Goal: Task Accomplishment & Management: Use online tool/utility

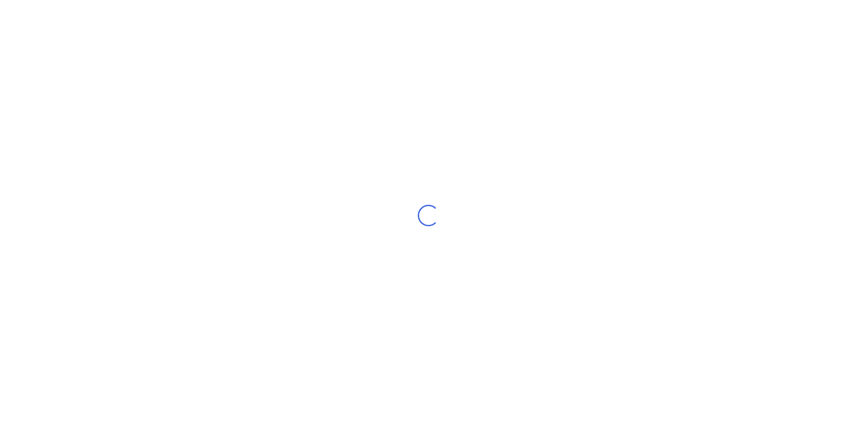
click at [91, 59] on div "Loading..." at bounding box center [428, 215] width 857 height 431
click at [100, 76] on div "Loading..." at bounding box center [428, 215] width 857 height 431
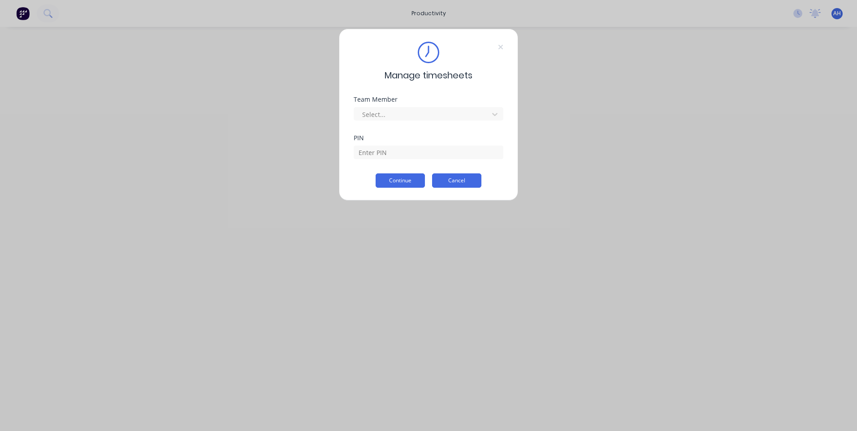
click at [464, 177] on button "Cancel" at bounding box center [456, 180] width 49 height 14
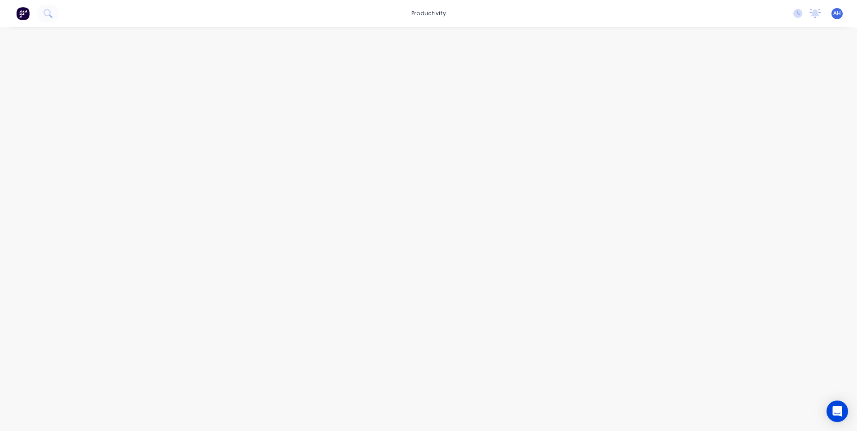
click at [796, 18] on div "No new notifications [PERSON_NAME] all as read You have no notifications AH Hus…" at bounding box center [821, 13] width 71 height 13
click at [797, 14] on icon at bounding box center [797, 13] width 9 height 9
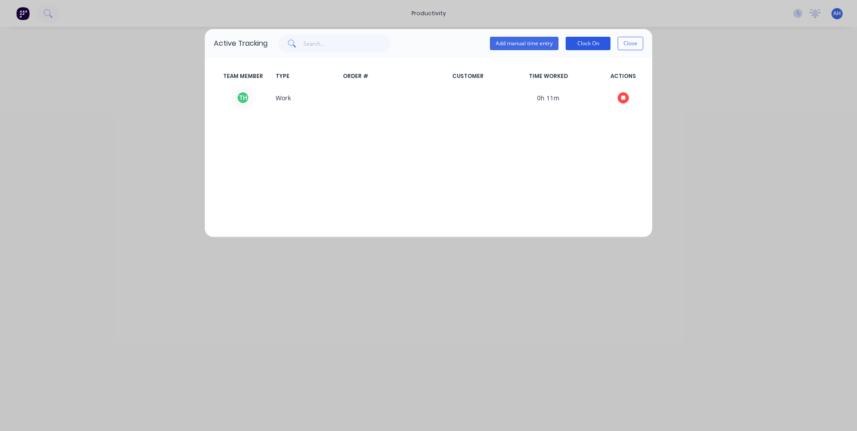
click at [588, 43] on button "Clock On" at bounding box center [588, 43] width 45 height 13
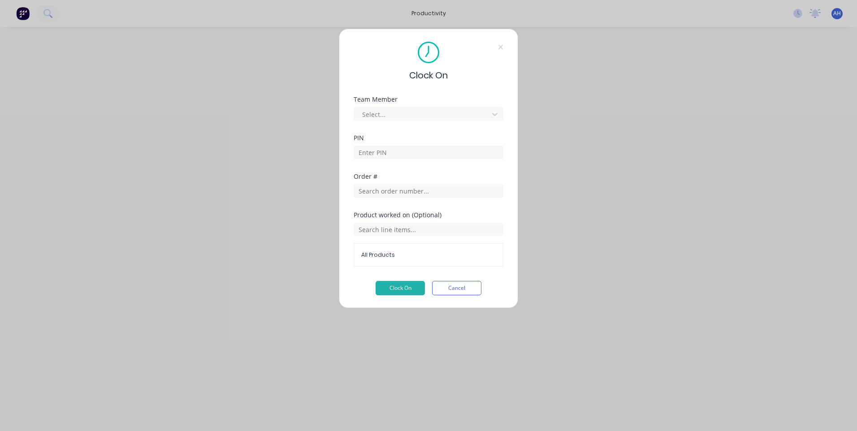
click at [455, 98] on div "Team Member" at bounding box center [429, 99] width 150 height 6
click at [460, 107] on div "Select..." at bounding box center [429, 113] width 150 height 13
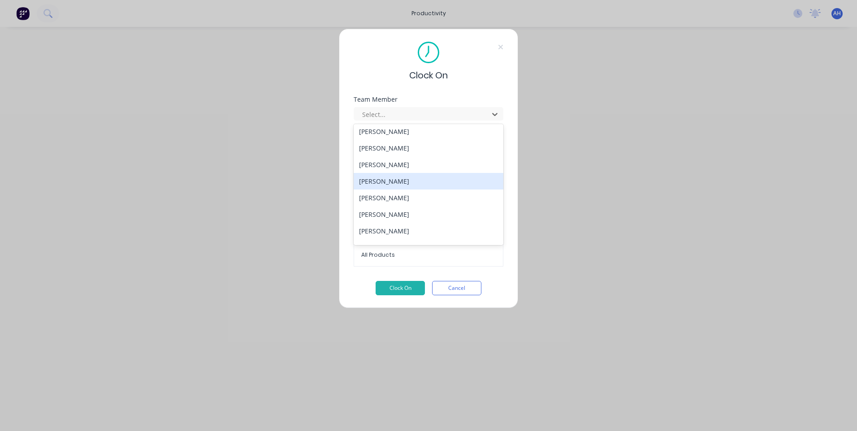
scroll to position [413, 0]
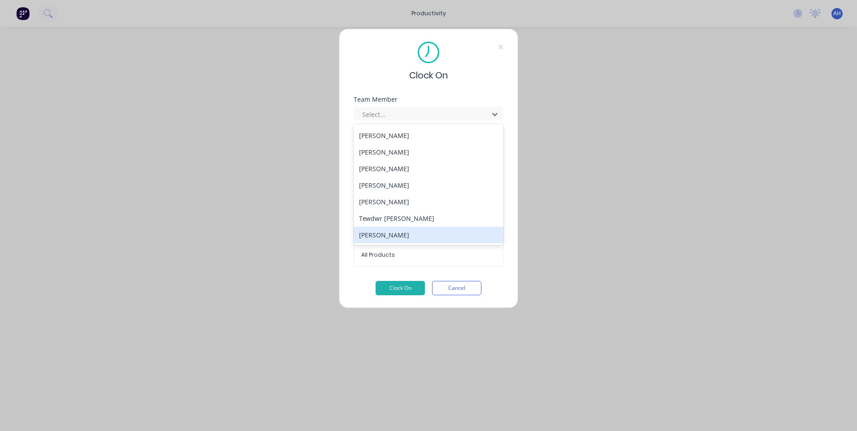
click at [438, 233] on div "[PERSON_NAME]" at bounding box center [429, 235] width 150 height 17
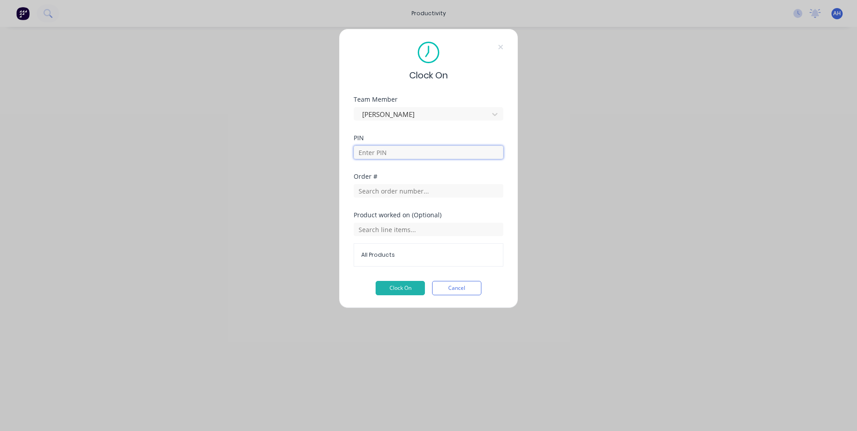
click at [424, 155] on input at bounding box center [429, 152] width 150 height 13
type input "9576"
click at [433, 199] on div "Order #" at bounding box center [429, 192] width 150 height 39
click at [433, 195] on input "text" at bounding box center [429, 190] width 150 height 13
type input "1654"
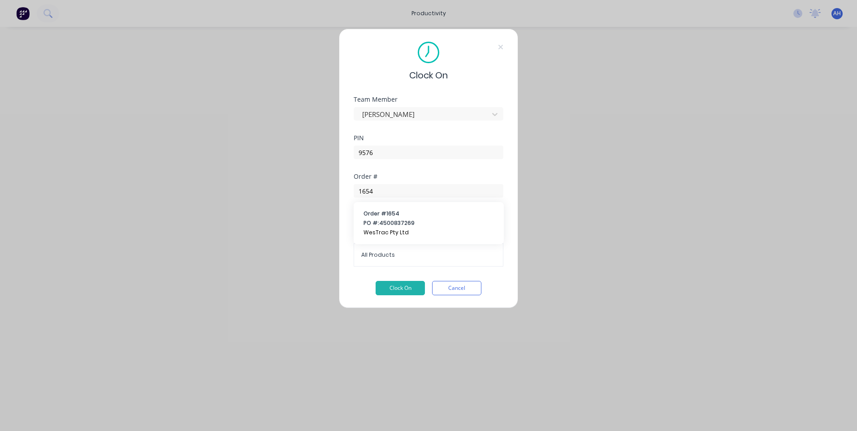
click at [411, 215] on span "Order # 1654" at bounding box center [428, 214] width 130 height 8
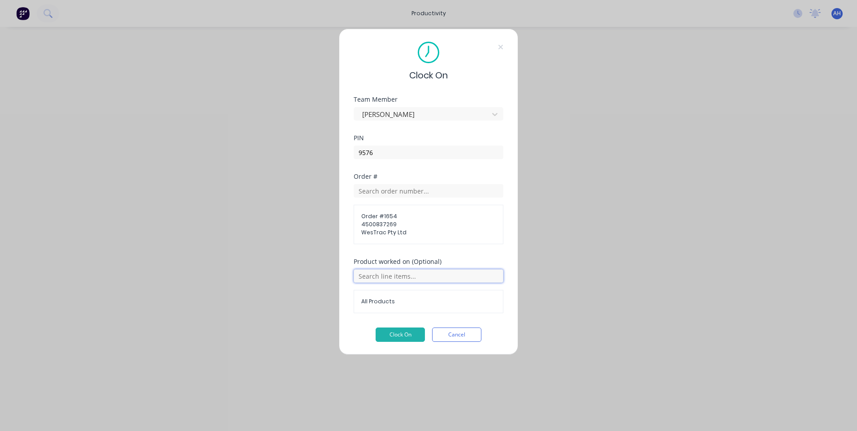
click at [411, 273] on input "text" at bounding box center [429, 275] width 150 height 13
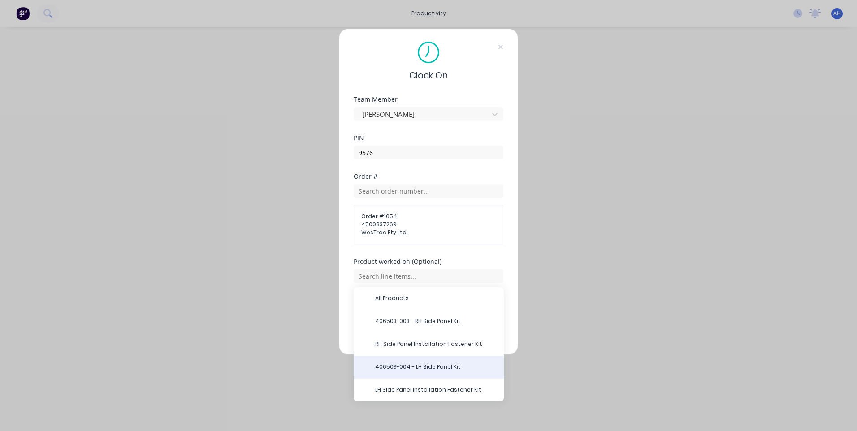
click at [438, 368] on span "406503-004 - LH Side Panel Kit" at bounding box center [435, 367] width 121 height 8
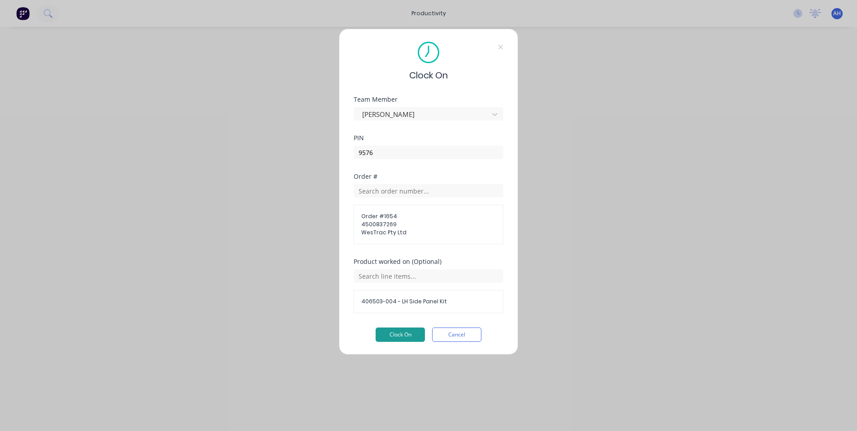
click at [404, 337] on button "Clock On" at bounding box center [400, 335] width 49 height 14
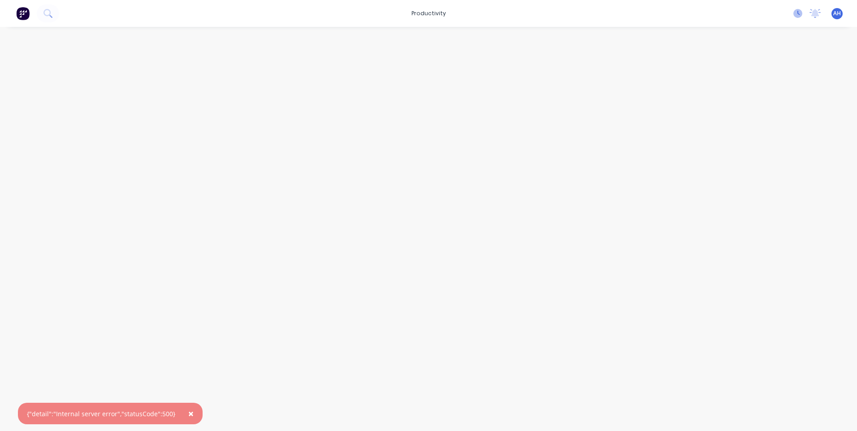
click at [796, 16] on icon at bounding box center [797, 13] width 9 height 9
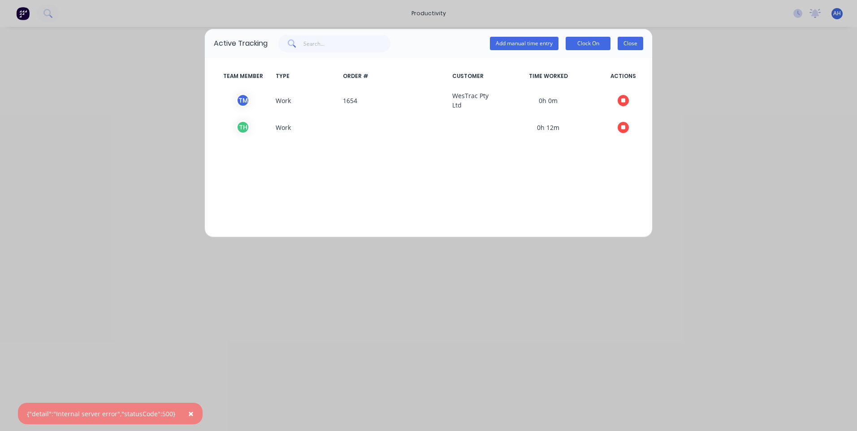
click at [634, 39] on button "Close" at bounding box center [631, 43] width 26 height 13
